Goal: Understand process/instructions: Learn how to perform a task or action

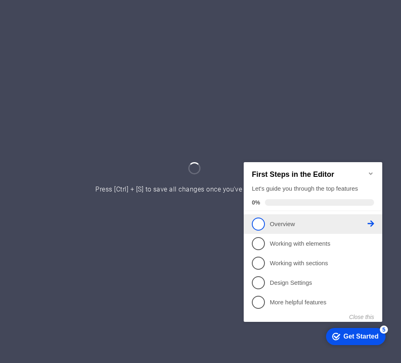
click at [282, 223] on p "Overview - incomplete" at bounding box center [319, 224] width 98 height 9
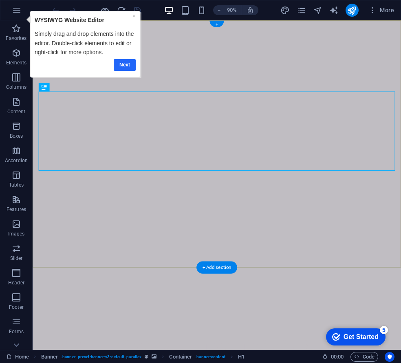
click at [121, 63] on link "Next" at bounding box center [125, 65] width 22 height 12
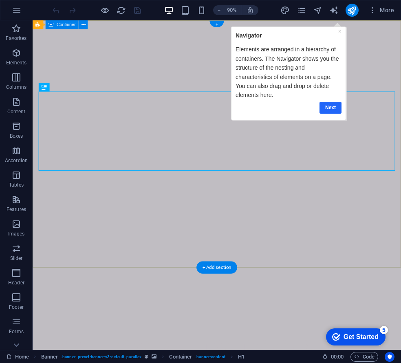
click at [332, 106] on link "Next" at bounding box center [330, 107] width 22 height 12
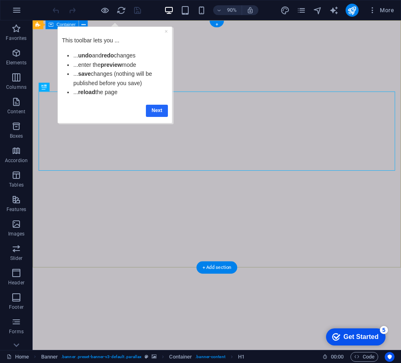
click at [156, 111] on link "Next" at bounding box center [157, 111] width 22 height 12
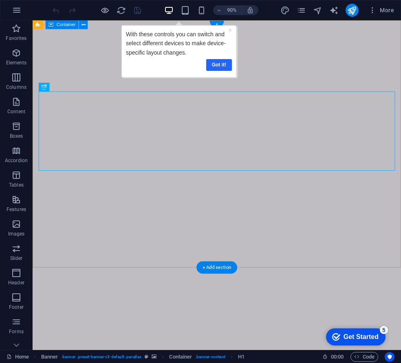
click at [218, 61] on link "Got it!" at bounding box center [219, 65] width 26 height 12
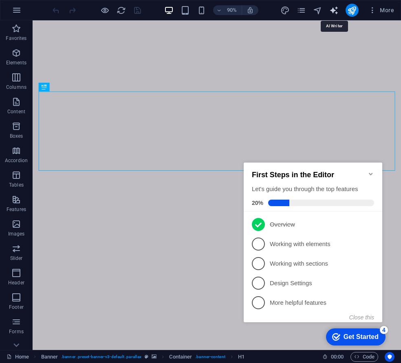
select select "English"
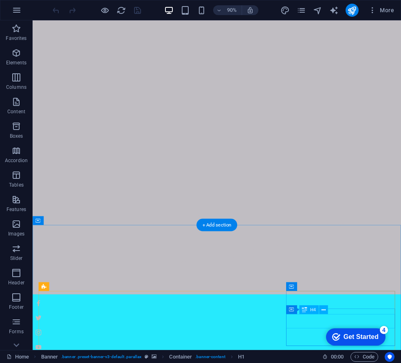
scroll to position [189, 0]
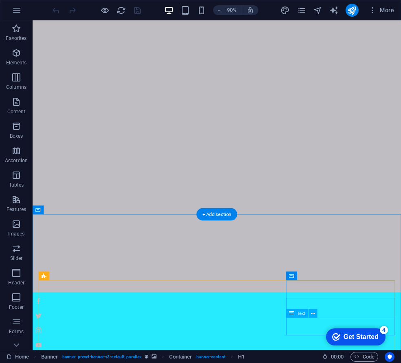
click at [349, 331] on div "checkmark Get Started 4" at bounding box center [355, 336] width 59 height 17
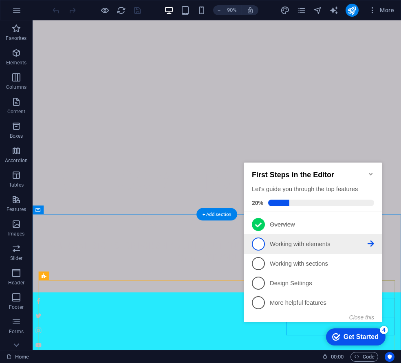
click at [315, 242] on p "Working with elements - incomplete" at bounding box center [319, 244] width 98 height 9
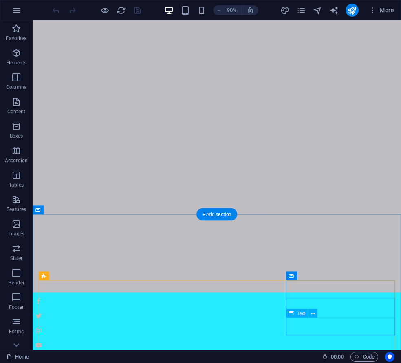
scroll to position [0, 0]
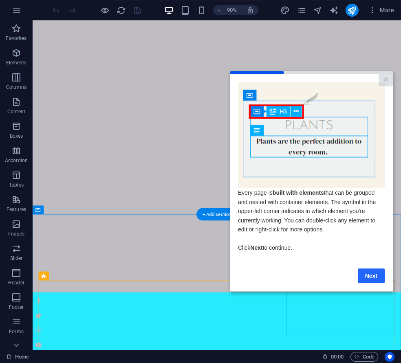
click at [376, 278] on link "Next" at bounding box center [371, 275] width 27 height 15
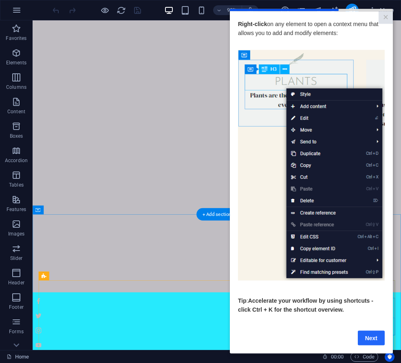
click at [372, 337] on link "Next" at bounding box center [371, 337] width 27 height 15
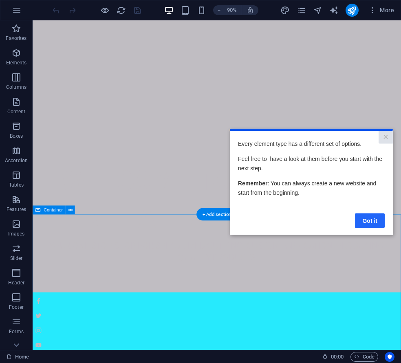
click at [369, 219] on link "Got it" at bounding box center [370, 220] width 30 height 15
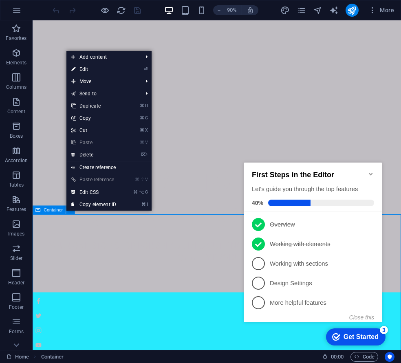
click at [41, 211] on div "Container" at bounding box center [49, 210] width 33 height 9
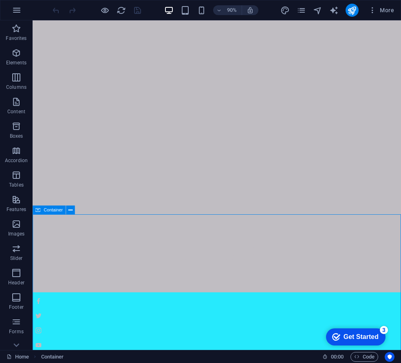
click at [43, 211] on div "Container" at bounding box center [49, 210] width 33 height 9
click at [42, 211] on div "Container" at bounding box center [49, 210] width 33 height 9
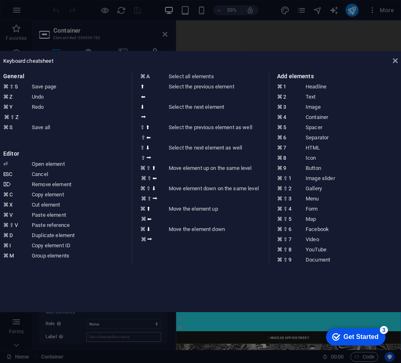
click at [141, 335] on aside "Keyboard cheatsheet General ⌘ ⇧ S Save page ⌘ Z Undo ⌘ Y ⌘ ⇧ Z Redo ⌘ S Save al…" at bounding box center [200, 181] width 401 height 363
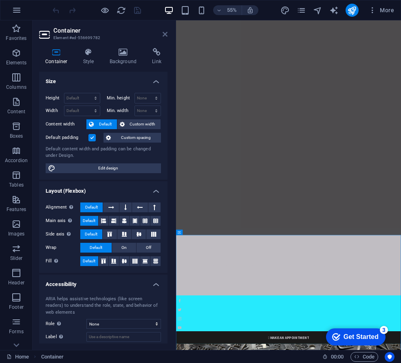
click at [166, 33] on icon at bounding box center [165, 34] width 5 height 7
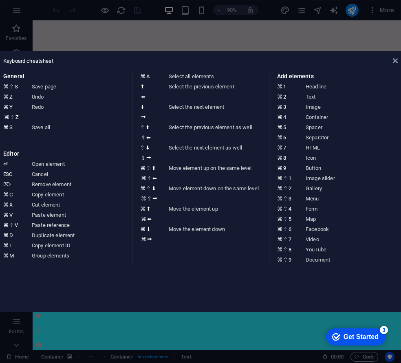
click at [209, 59] on div "Keyboard cheatsheet" at bounding box center [200, 60] width 394 height 7
click at [288, 326] on aside "Keyboard cheatsheet General ⌘ ⇧ S Save page ⌘ Z Undo ⌘ Y ⌘ ⇧ Z Redo ⌘ S Save al…" at bounding box center [200, 181] width 401 height 363
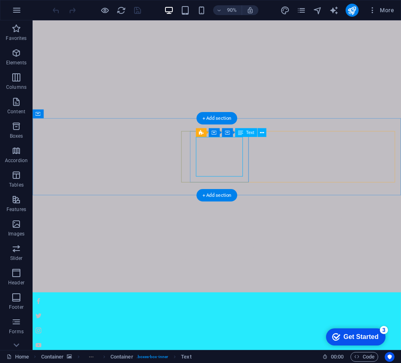
click at [232, 127] on span "Container" at bounding box center [236, 127] width 19 height 4
click at [208, 125] on span "Container" at bounding box center [214, 127] width 19 height 4
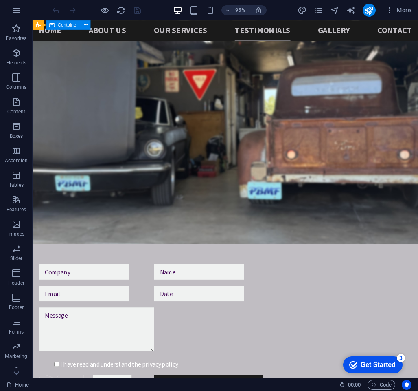
scroll to position [1521, 0]
